Goal: Task Accomplishment & Management: Complete application form

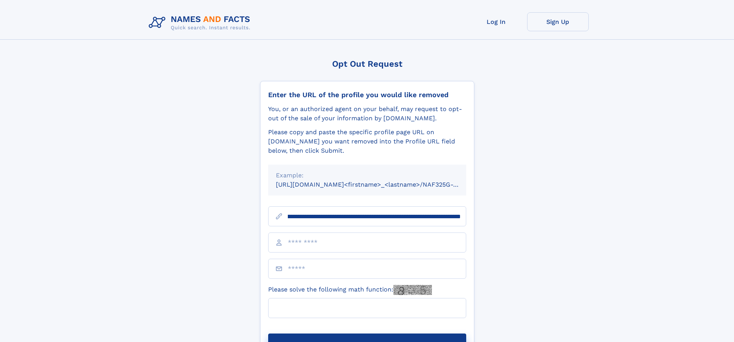
scroll to position [0, 88]
type input "**********"
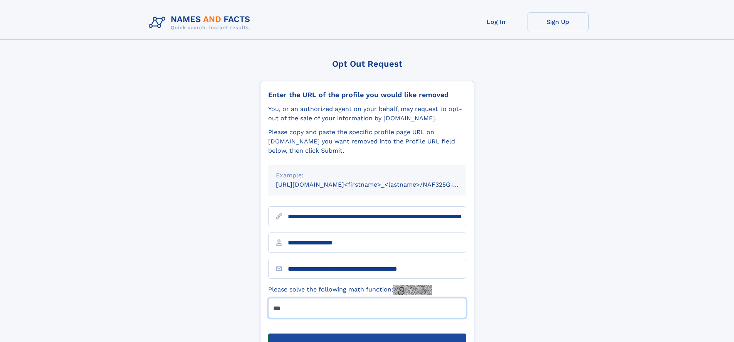
type input "***"
click at [367, 333] on button "Submit Opt Out Request" at bounding box center [367, 345] width 198 height 25
